Goal: Download file/media

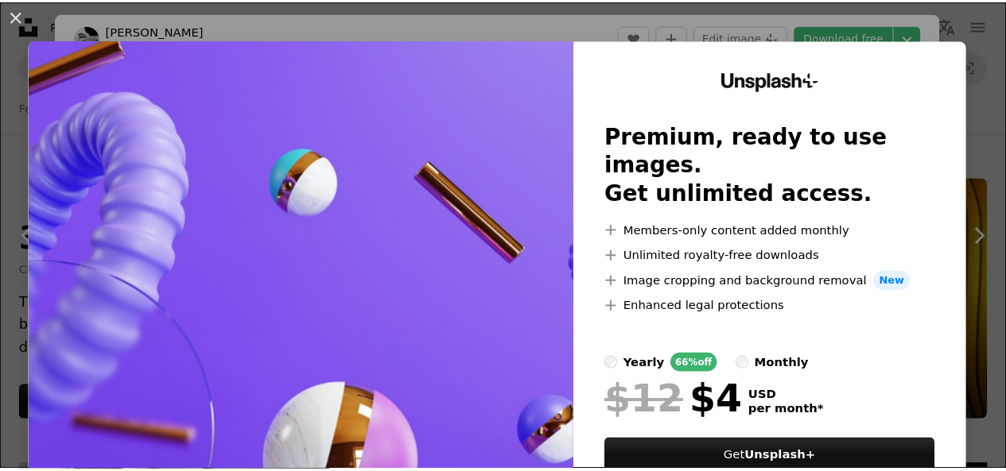
scroll to position [795, 0]
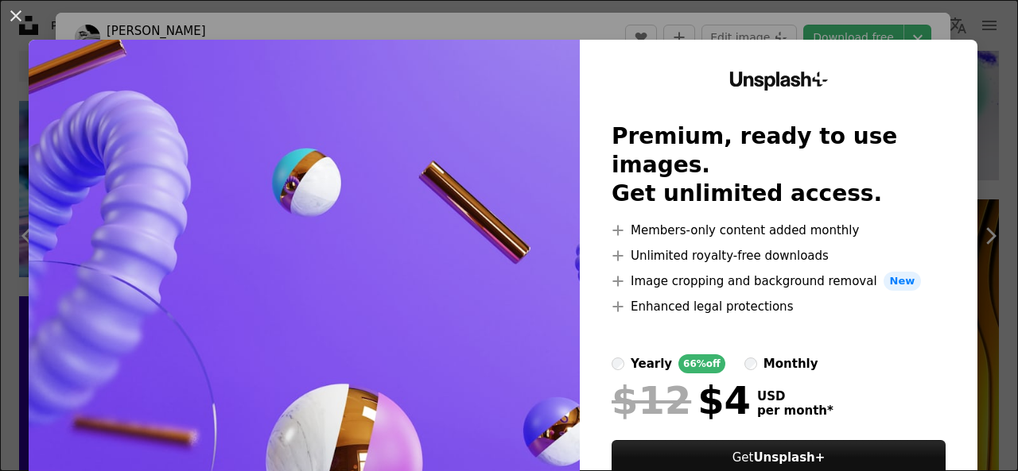
click at [724, 14] on div "An X shape Unsplash+ Premium, ready to use images. Get unlimited access. A plus…" at bounding box center [509, 235] width 1018 height 471
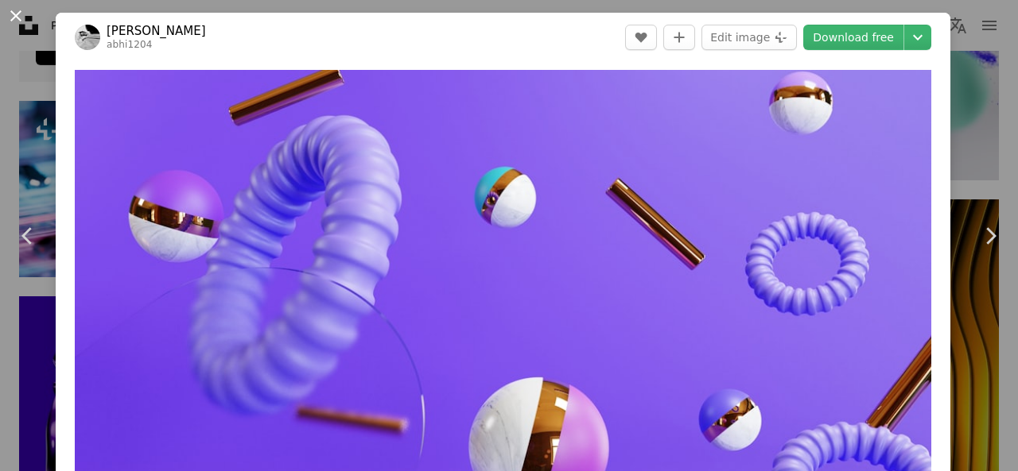
click at [16, 18] on button "An X shape" at bounding box center [15, 15] width 19 height 19
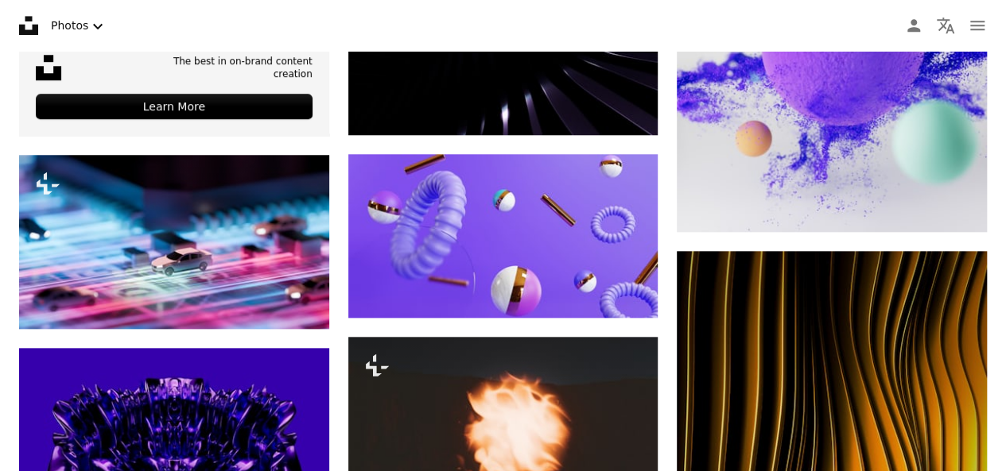
scroll to position [636, 0]
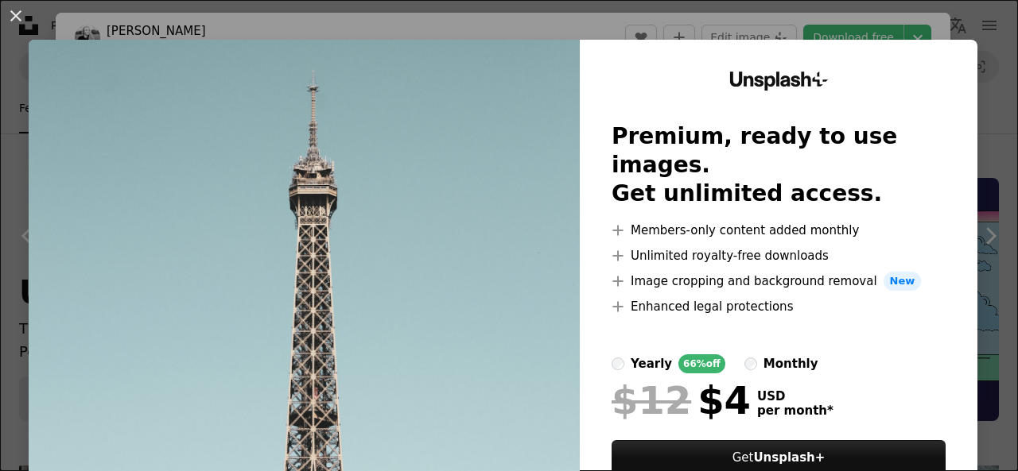
scroll to position [10972, 0]
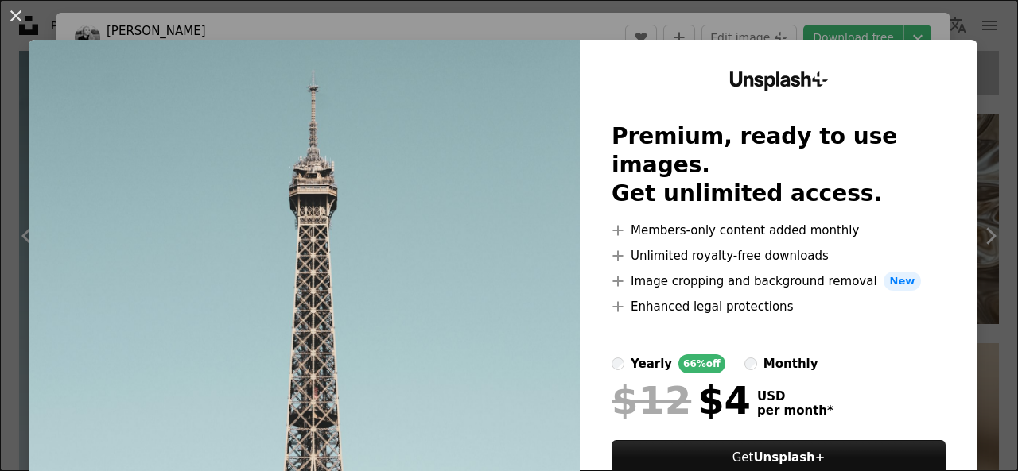
click at [964, 42] on div "An X shape Unsplash+ Premium, ready to use images. Get unlimited access. A plus…" at bounding box center [509, 235] width 1018 height 471
